Goal: Book appointment/travel/reservation

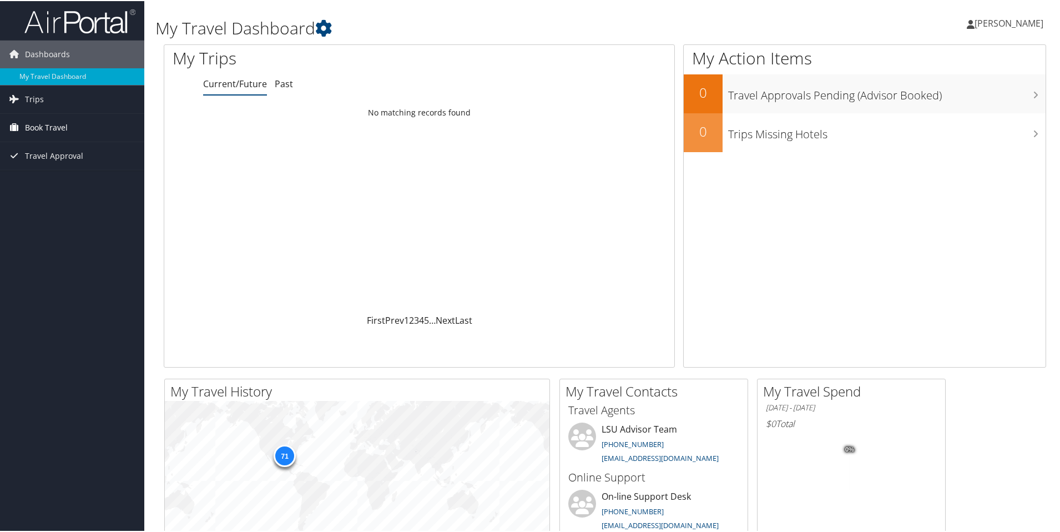
click at [53, 125] on span "Book Travel" at bounding box center [46, 127] width 43 height 28
click at [83, 159] on link "Book/Manage Online Trips" at bounding box center [72, 165] width 144 height 17
